Goal: Information Seeking & Learning: Learn about a topic

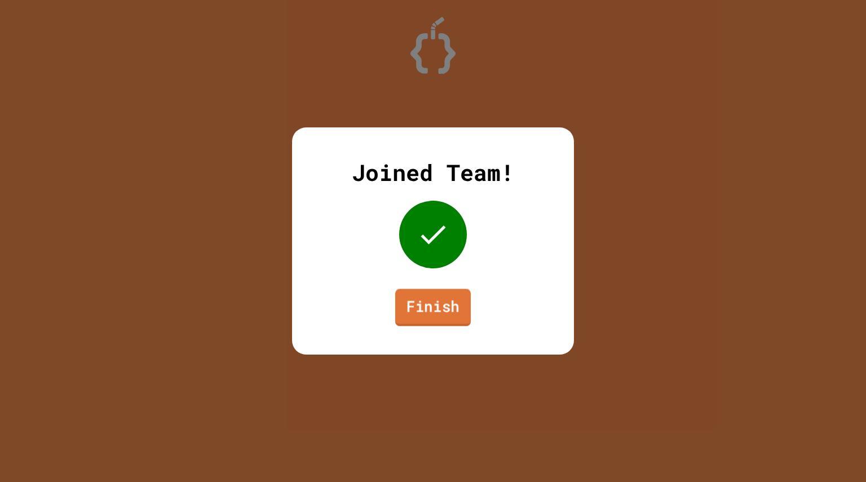
click at [415, 314] on link "Finish" at bounding box center [433, 307] width 76 height 37
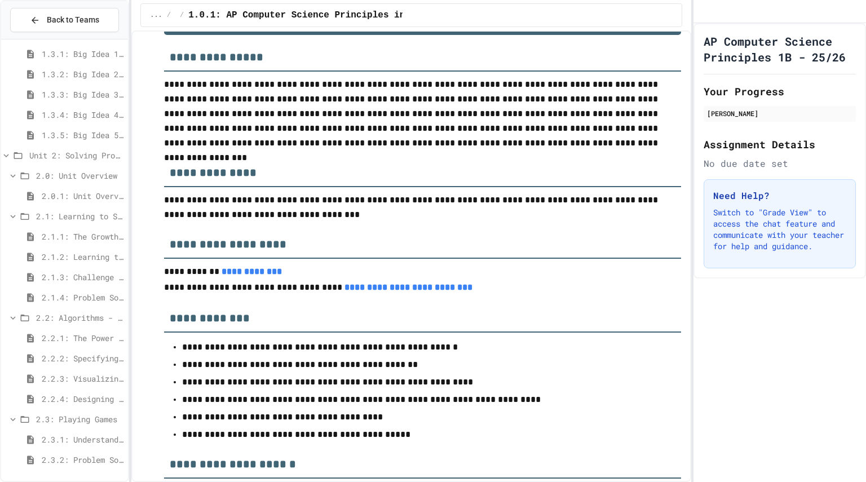
scroll to position [78, 0]
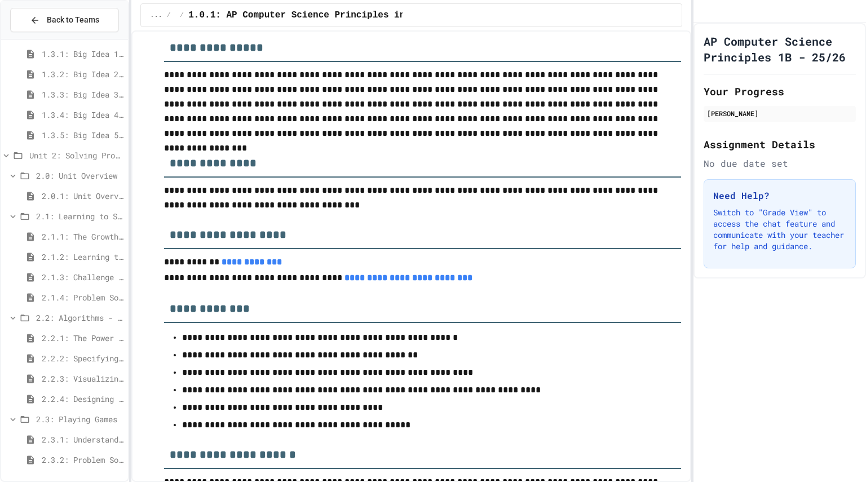
click at [65, 459] on span "2.3.2: Problem Solving Reflection" at bounding box center [83, 460] width 82 height 12
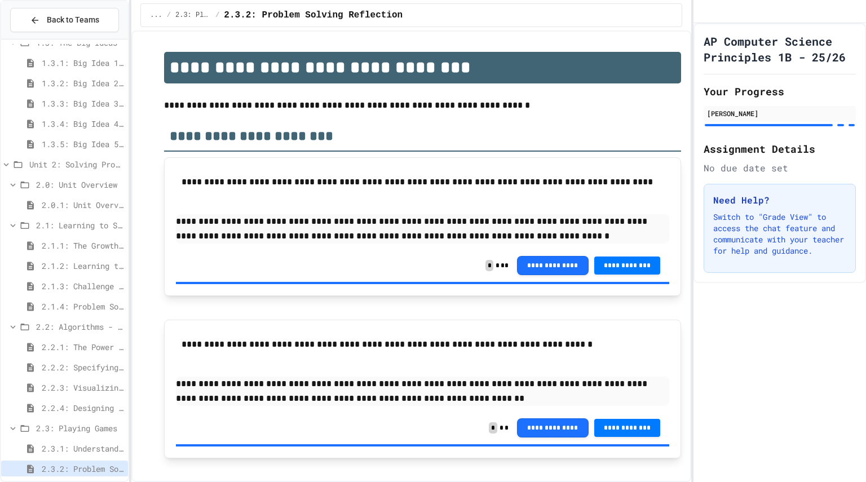
scroll to position [194, 0]
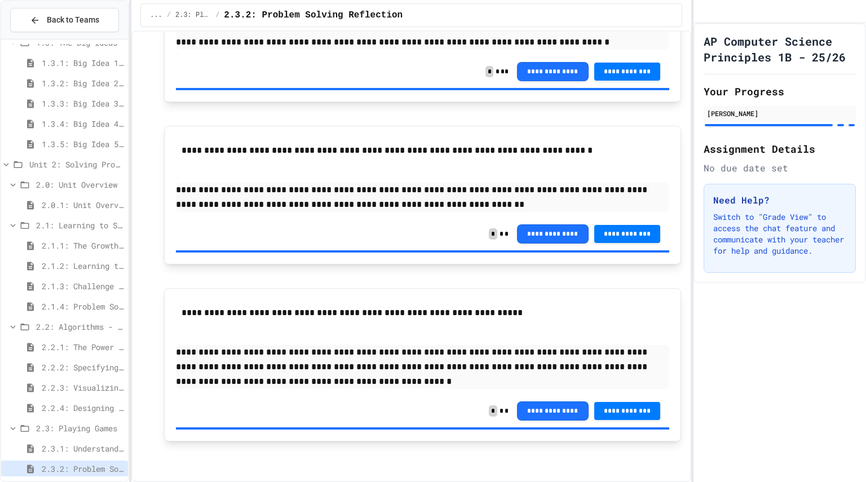
click at [78, 438] on div "2.3: Playing Games" at bounding box center [64, 430] width 127 height 20
click at [74, 442] on span "2.3.1: Understanding Games with Flowcharts" at bounding box center [83, 448] width 82 height 12
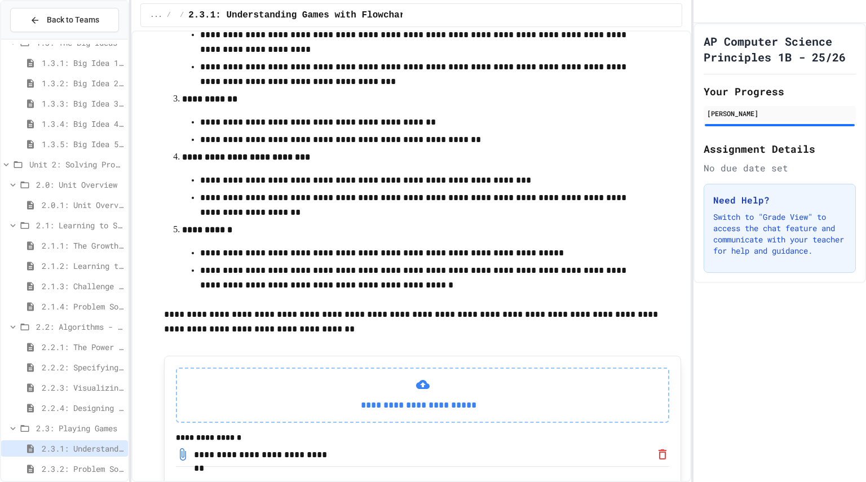
scroll to position [446, 0]
